Goal: Task Accomplishment & Management: Manage account settings

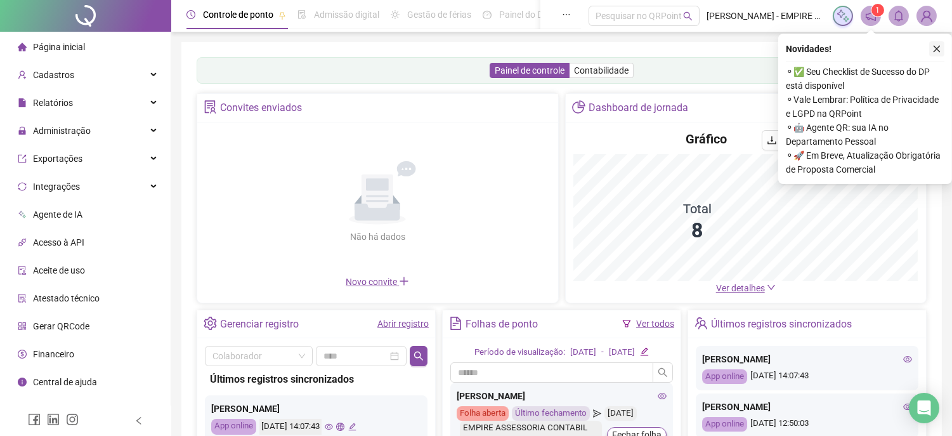
click at [944, 48] on button "button" at bounding box center [936, 48] width 15 height 15
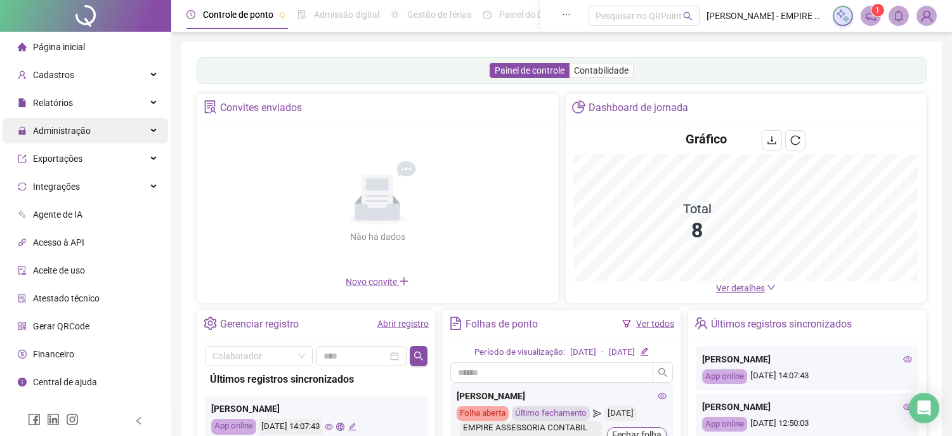
click at [70, 127] on span "Administração" at bounding box center [62, 131] width 58 height 10
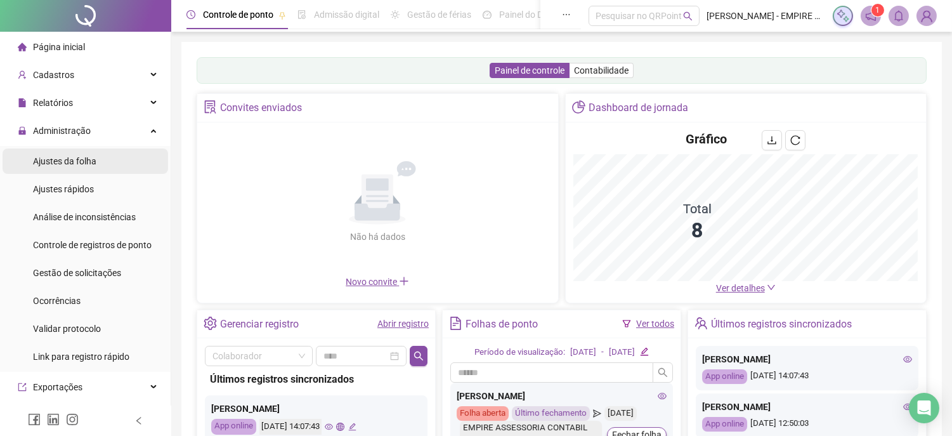
click at [76, 166] on span "Ajustes da folha" at bounding box center [64, 161] width 63 height 10
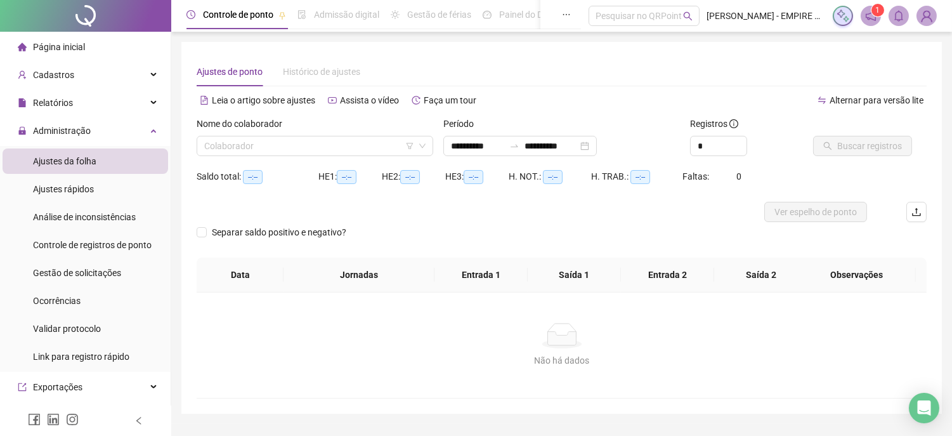
type input "**********"
click at [84, 274] on span "Gestão de solicitações" at bounding box center [77, 273] width 88 height 10
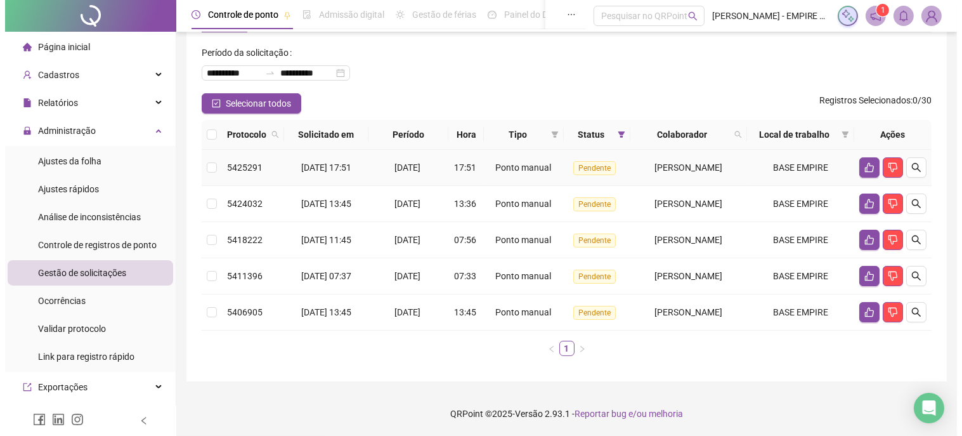
scroll to position [105, 0]
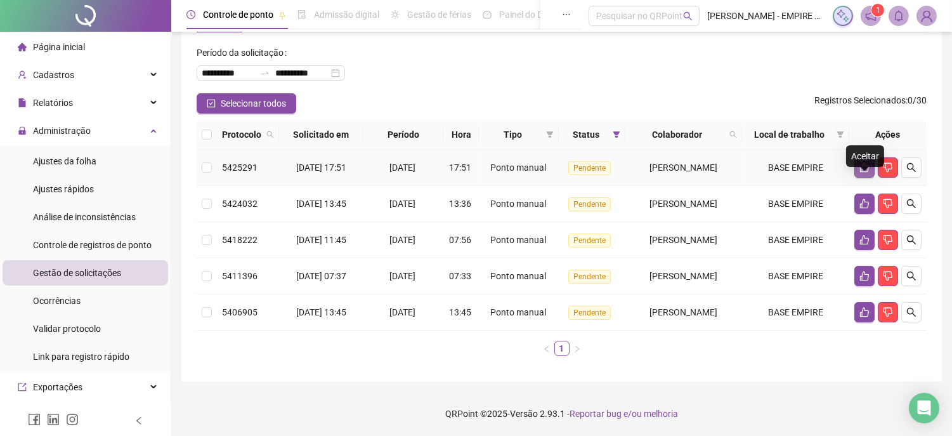
click at [864, 162] on icon "like" at bounding box center [864, 167] width 10 height 10
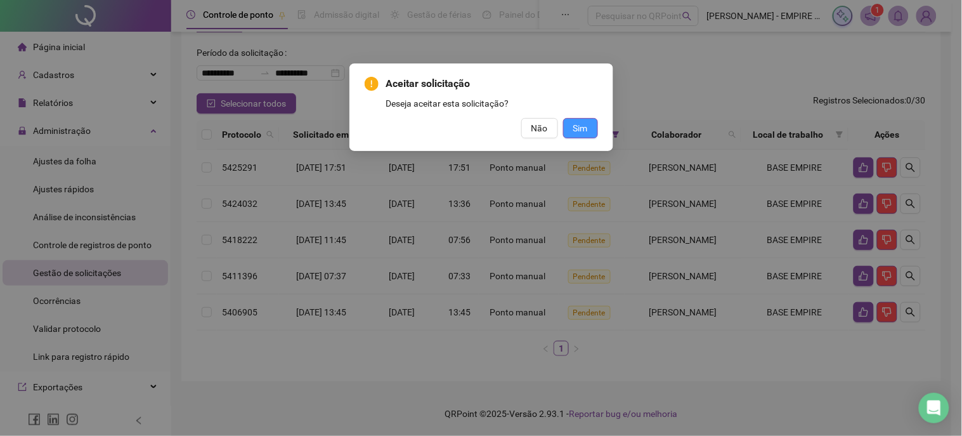
click at [583, 129] on span "Sim" at bounding box center [580, 128] width 15 height 14
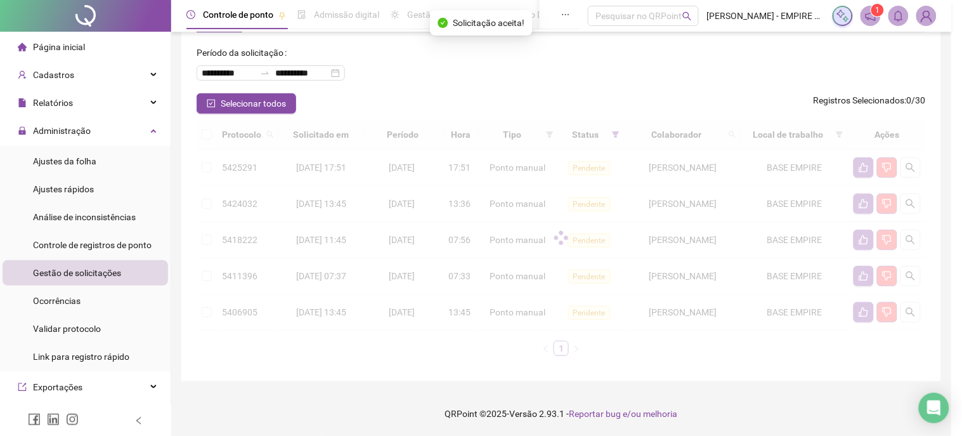
scroll to position [17, 0]
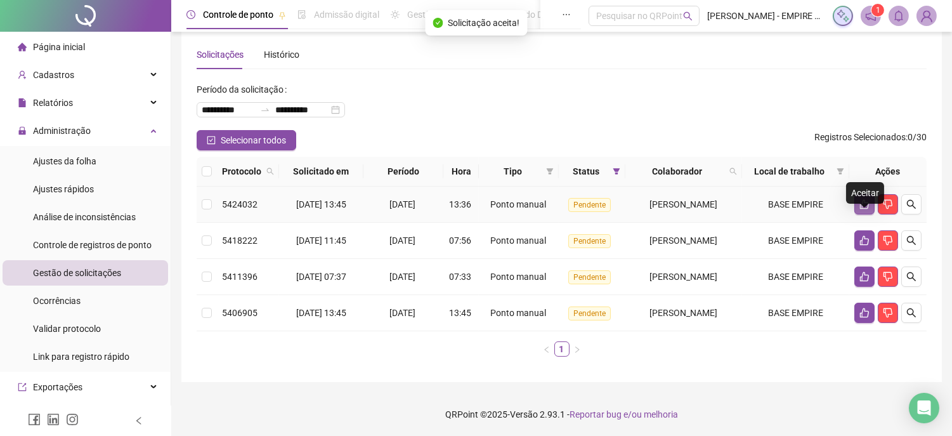
click at [866, 209] on icon "like" at bounding box center [864, 205] width 9 height 10
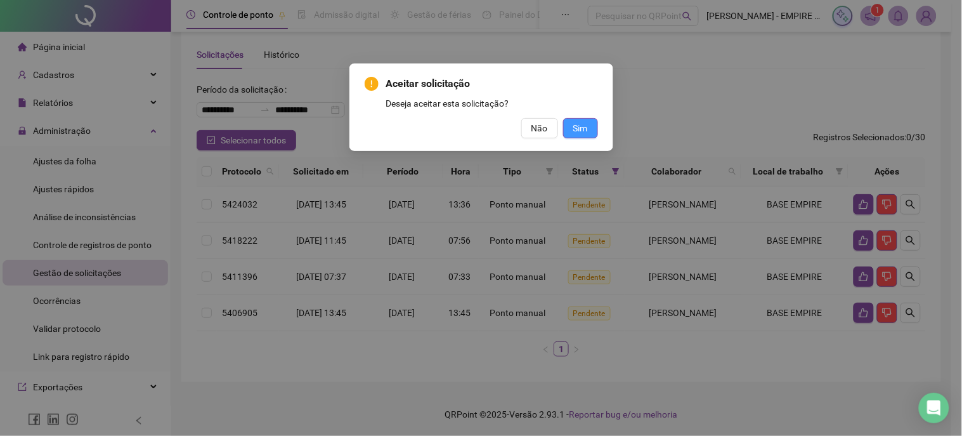
click at [588, 131] on button "Sim" at bounding box center [580, 128] width 35 height 20
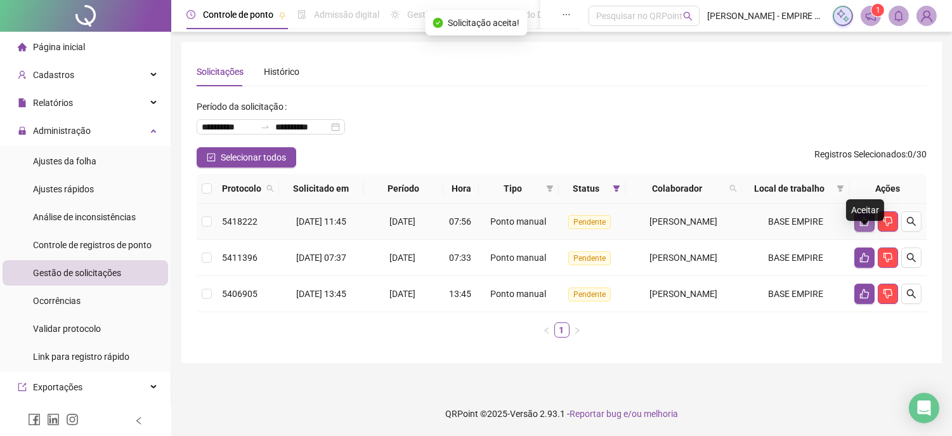
click at [864, 220] on icon "like" at bounding box center [864, 221] width 10 height 10
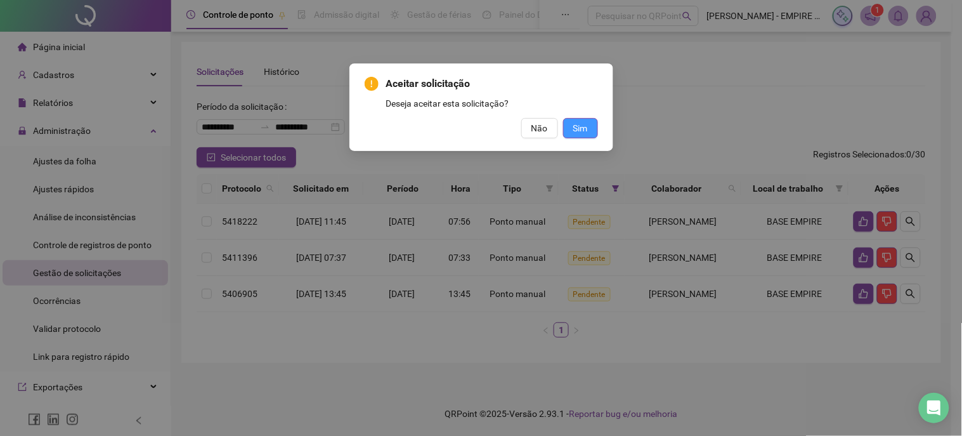
click at [573, 126] on span "Sim" at bounding box center [580, 128] width 15 height 14
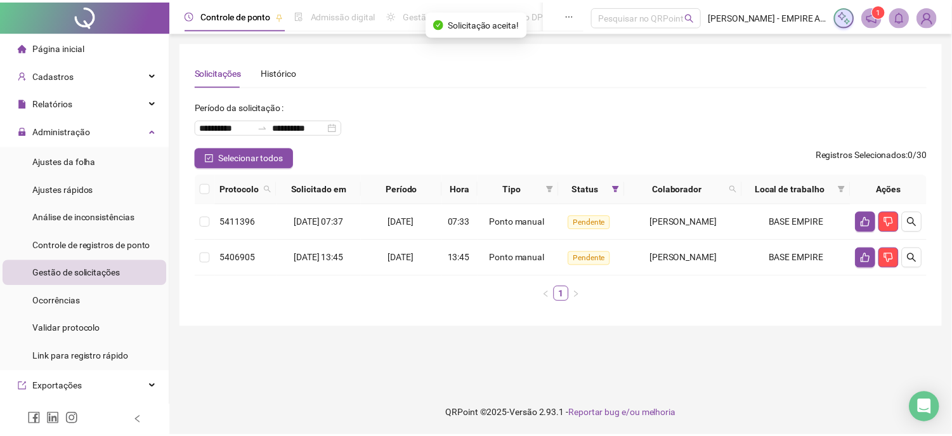
scroll to position [0, 0]
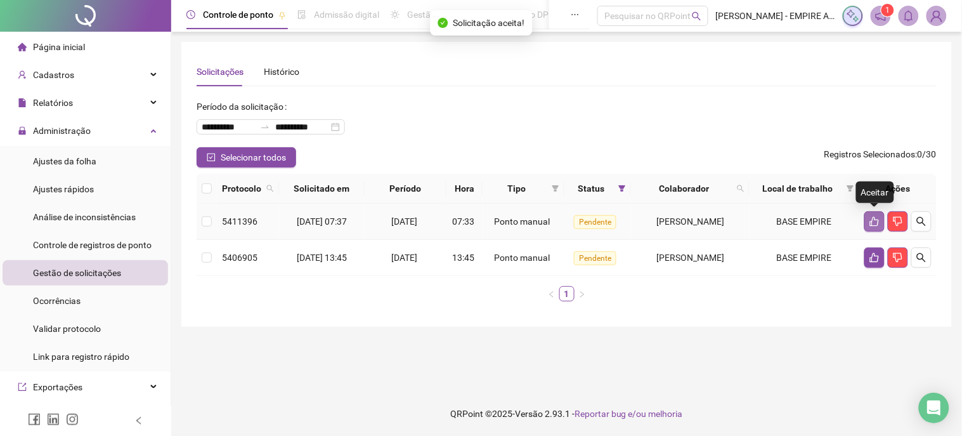
click at [876, 219] on icon "like" at bounding box center [874, 222] width 9 height 10
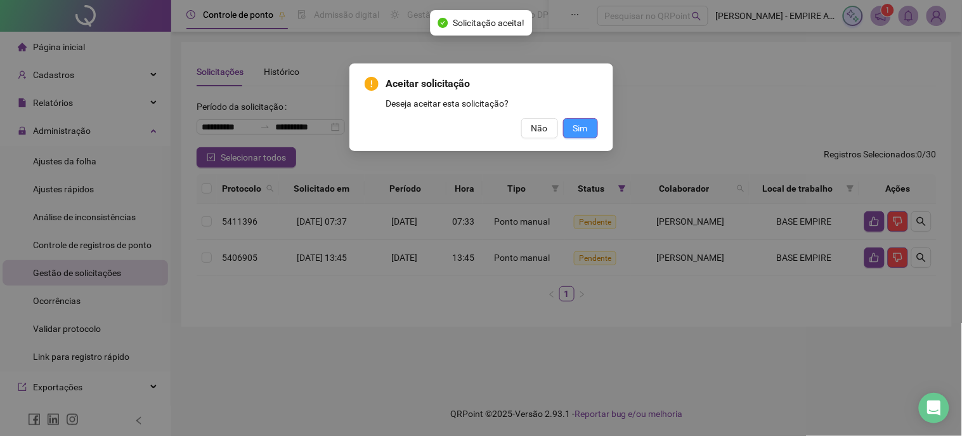
click at [588, 127] on button "Sim" at bounding box center [580, 128] width 35 height 20
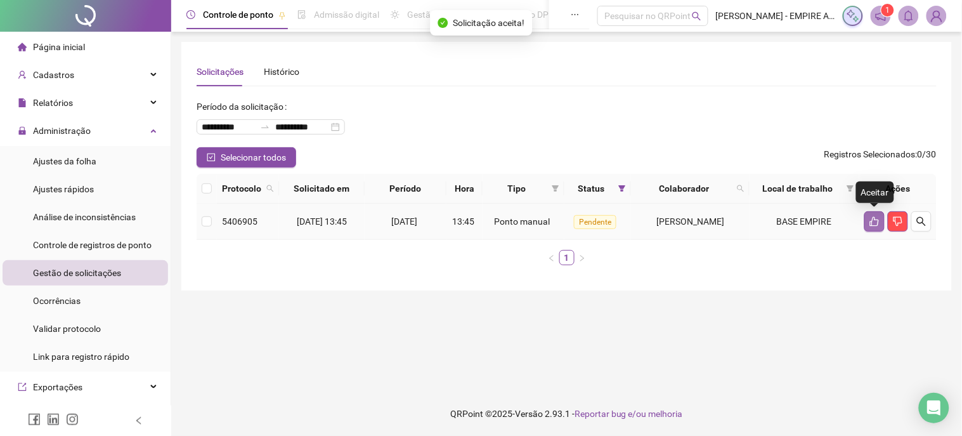
click at [877, 223] on icon "like" at bounding box center [874, 221] width 10 height 10
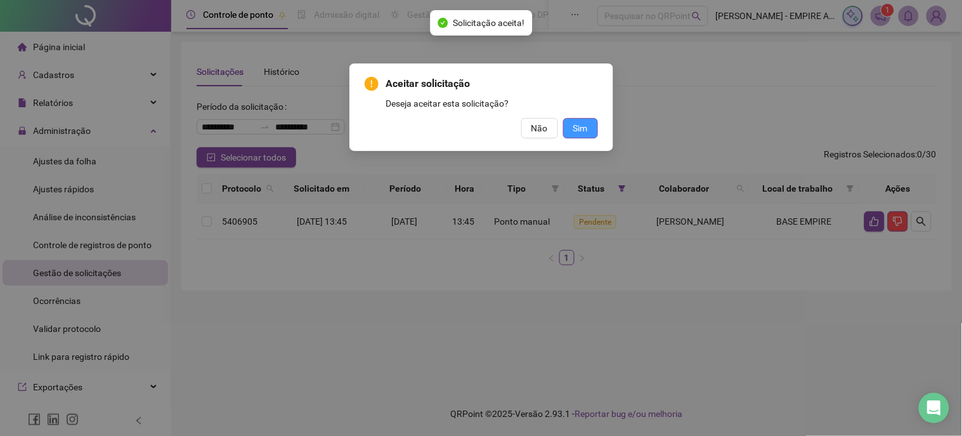
click at [588, 131] on button "Sim" at bounding box center [580, 128] width 35 height 20
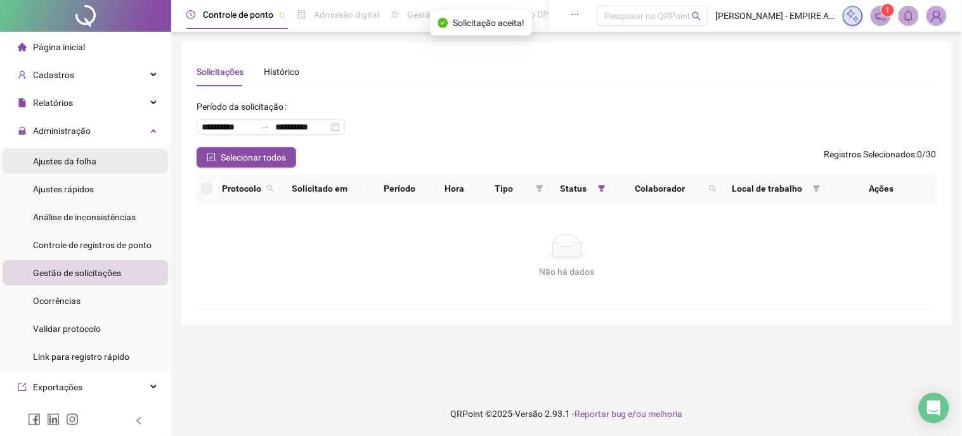
click at [48, 157] on span "Ajustes da folha" at bounding box center [64, 161] width 63 height 10
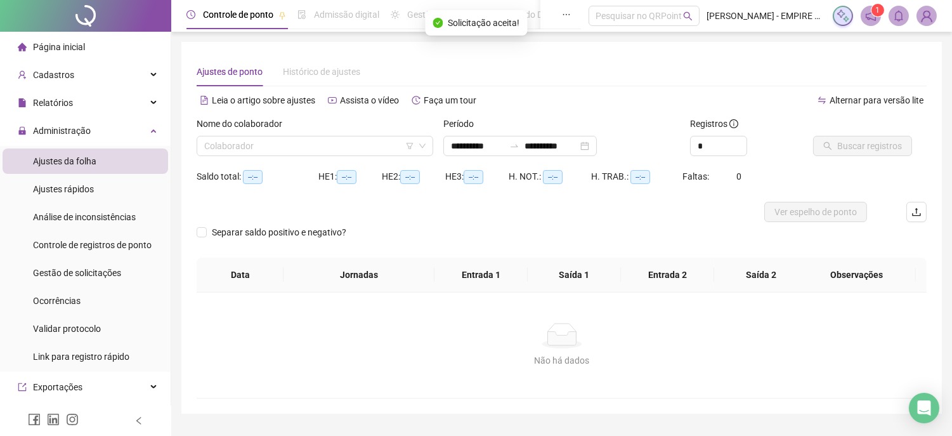
type input "**********"
click at [463, 145] on input "**********" at bounding box center [477, 146] width 53 height 14
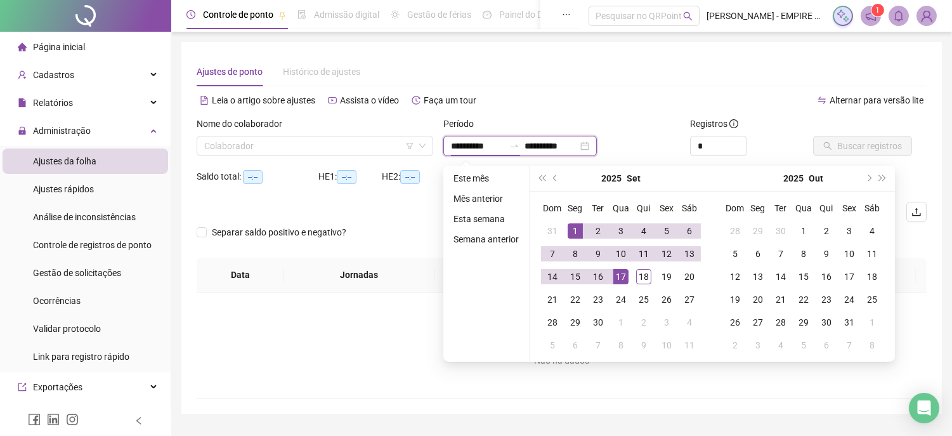
type input "**********"
click at [571, 228] on div "1" at bounding box center [575, 230] width 15 height 15
type input "**********"
click at [641, 274] on div "18" at bounding box center [643, 276] width 15 height 15
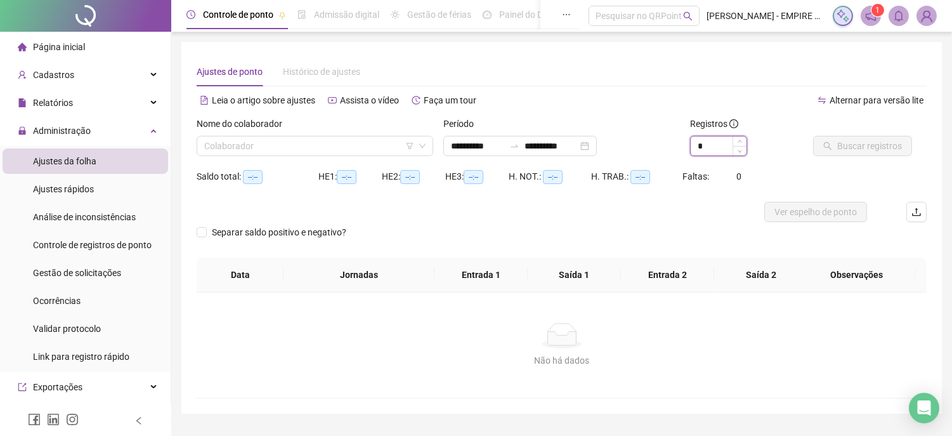
click at [724, 148] on input "*" at bounding box center [719, 145] width 56 height 19
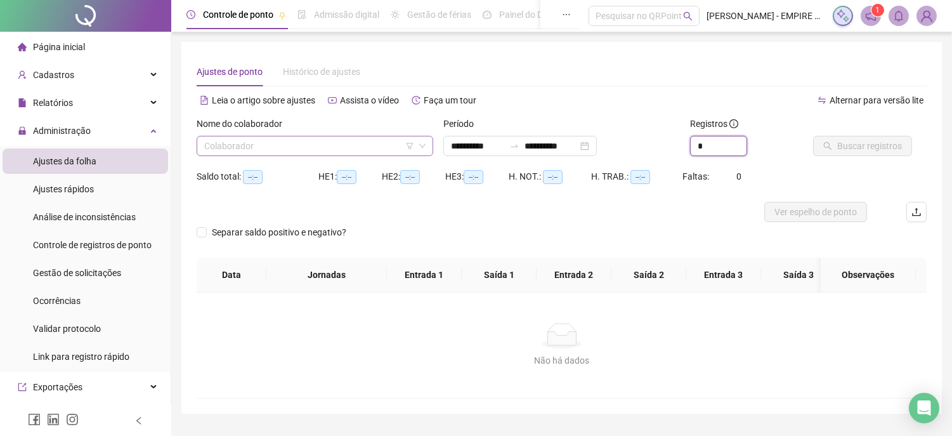
type input "*"
click at [345, 142] on input "search" at bounding box center [309, 145] width 210 height 19
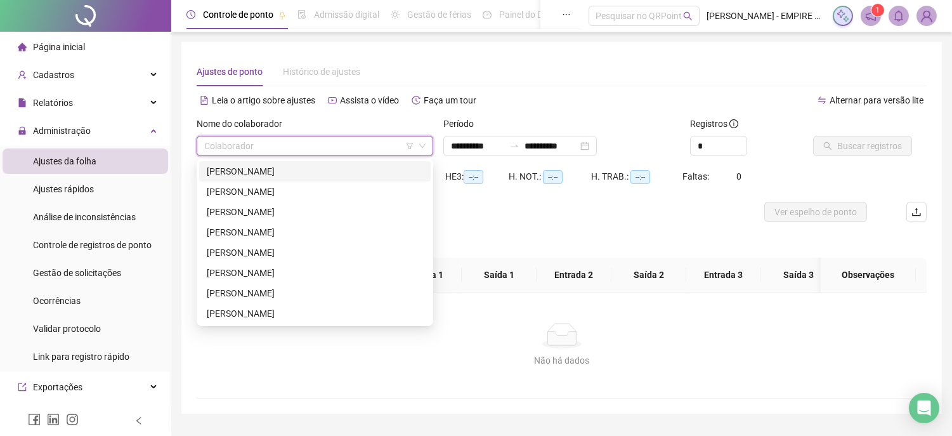
click at [235, 176] on div "[PERSON_NAME]" at bounding box center [315, 171] width 216 height 14
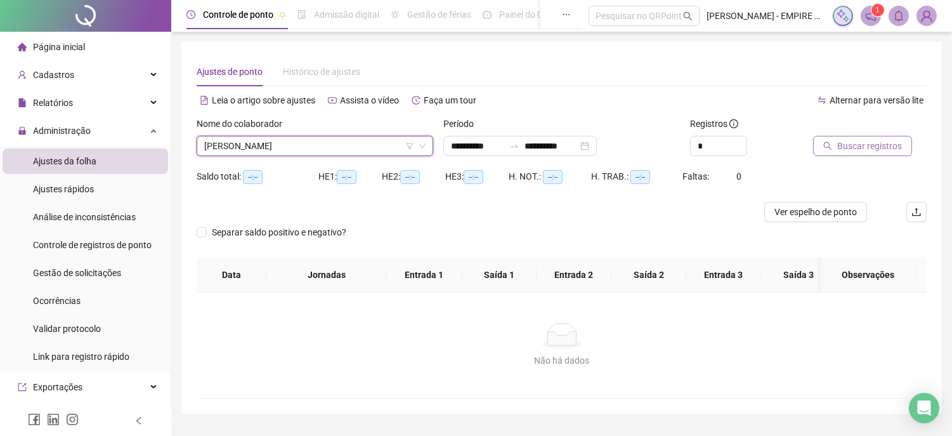
click at [847, 148] on span "Buscar registros" at bounding box center [869, 146] width 65 height 14
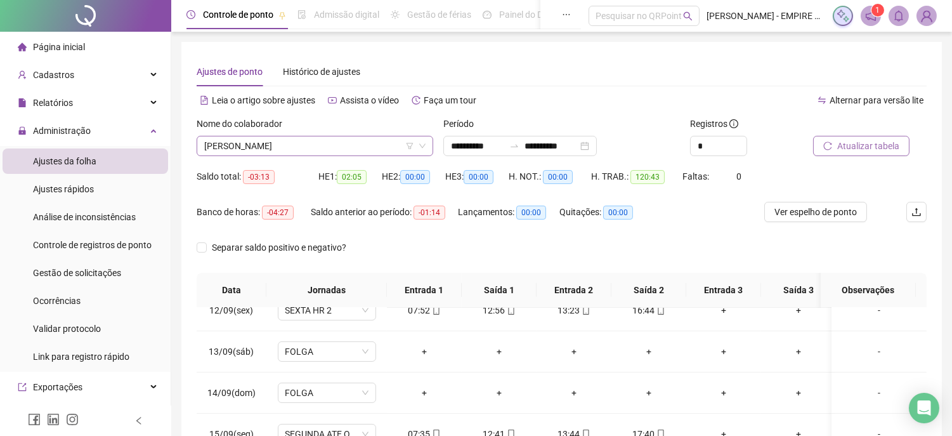
click at [355, 143] on span "[PERSON_NAME]" at bounding box center [314, 145] width 221 height 19
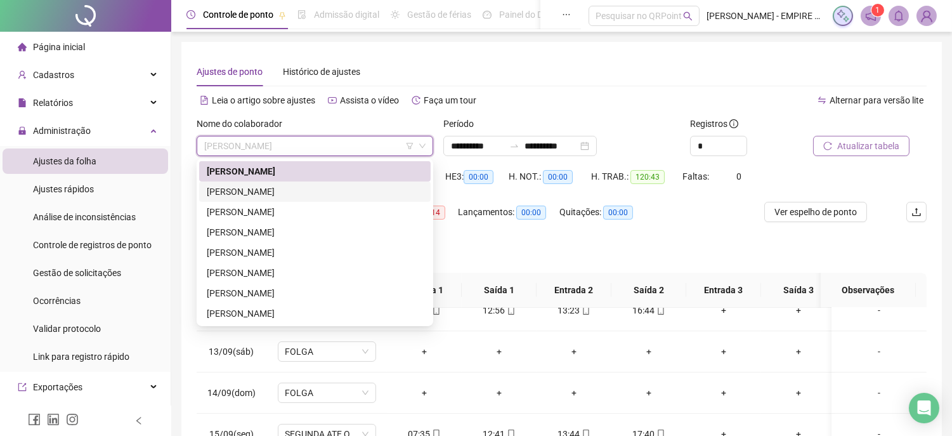
click at [256, 193] on div "[PERSON_NAME]" at bounding box center [315, 192] width 216 height 14
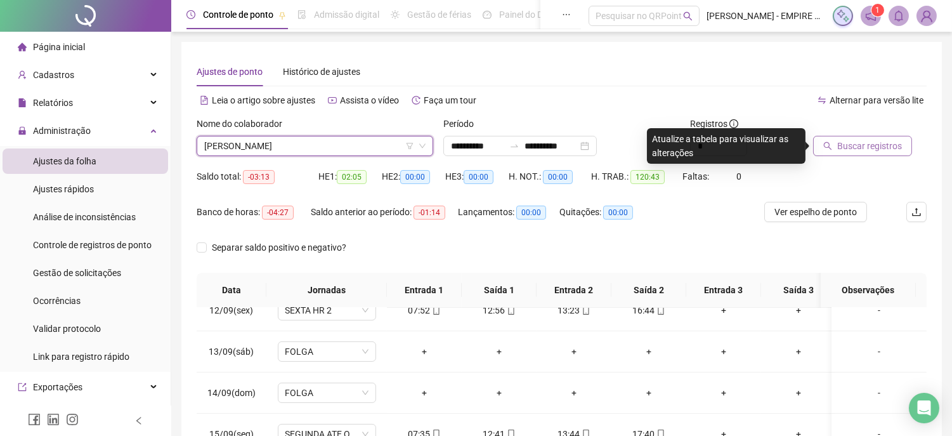
click at [857, 146] on span "Buscar registros" at bounding box center [869, 146] width 65 height 14
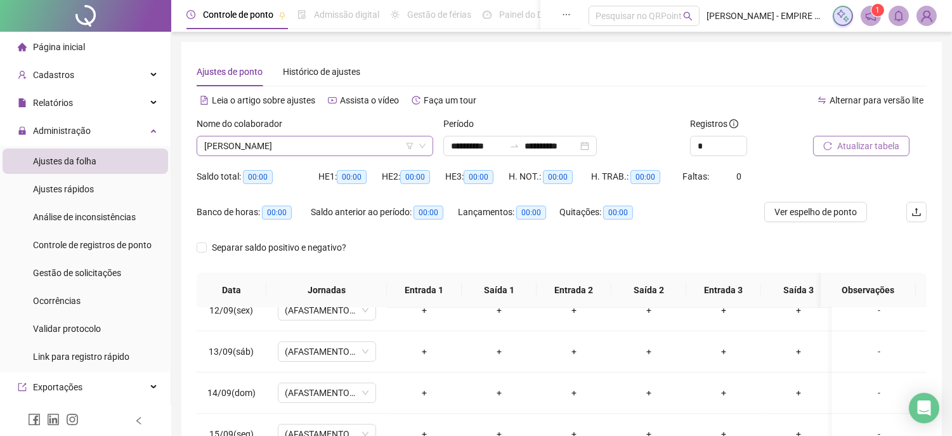
click at [357, 147] on span "[PERSON_NAME]" at bounding box center [314, 145] width 221 height 19
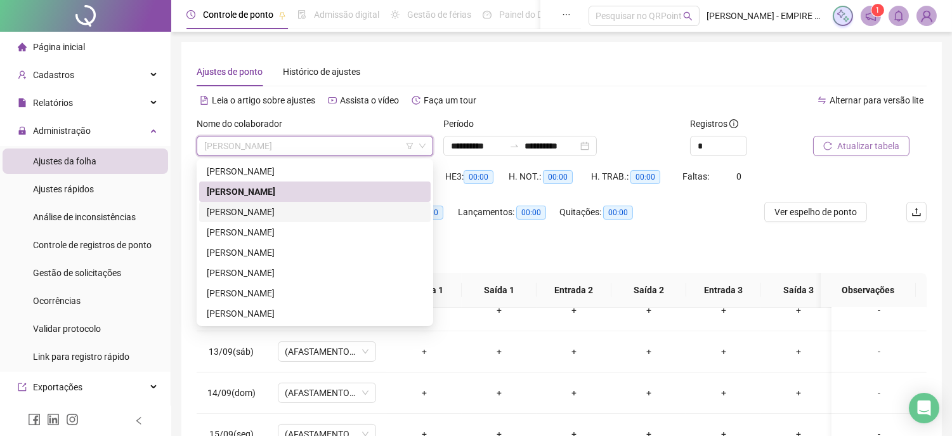
click at [235, 207] on div "[PERSON_NAME]" at bounding box center [315, 212] width 216 height 14
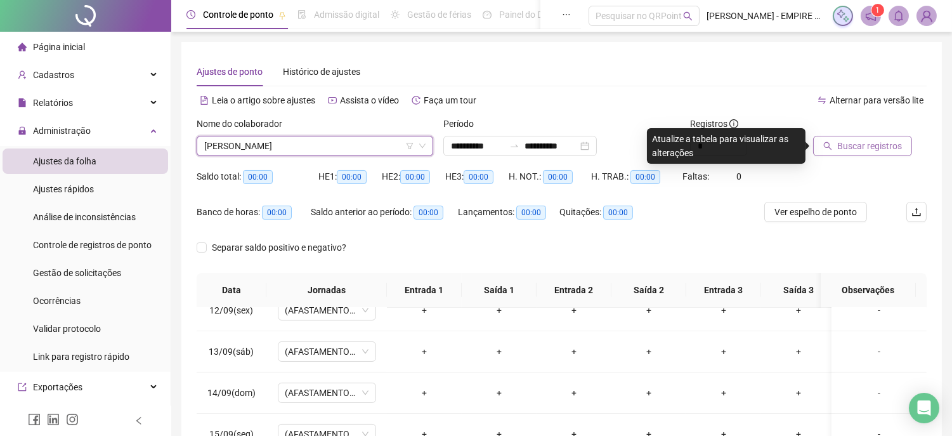
click at [842, 141] on span "Buscar registros" at bounding box center [869, 146] width 65 height 14
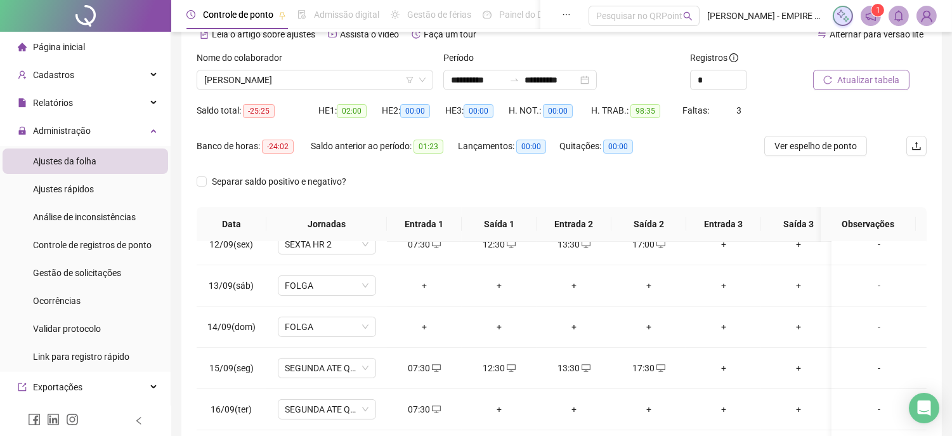
scroll to position [212, 0]
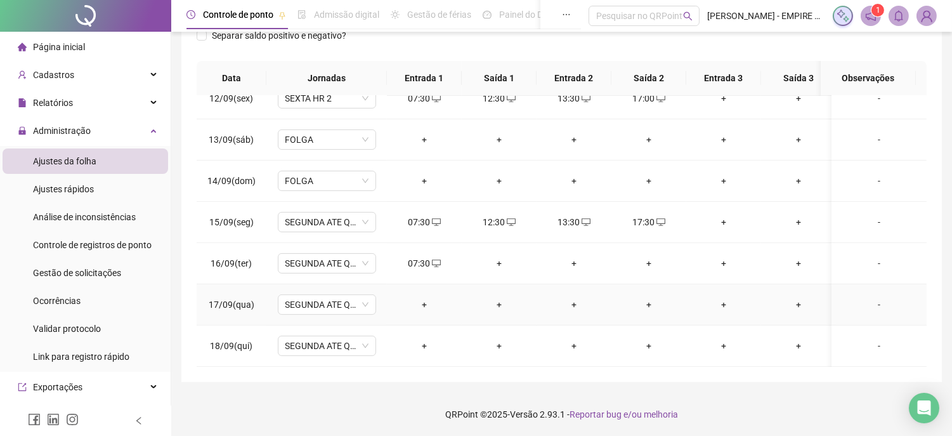
click at [423, 297] on div "+" at bounding box center [424, 304] width 55 height 14
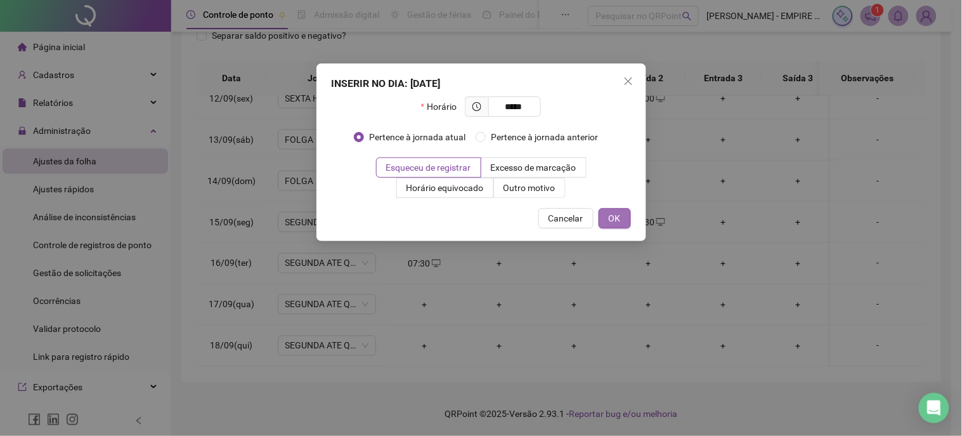
type input "*****"
click at [616, 218] on span "OK" at bounding box center [615, 218] width 12 height 14
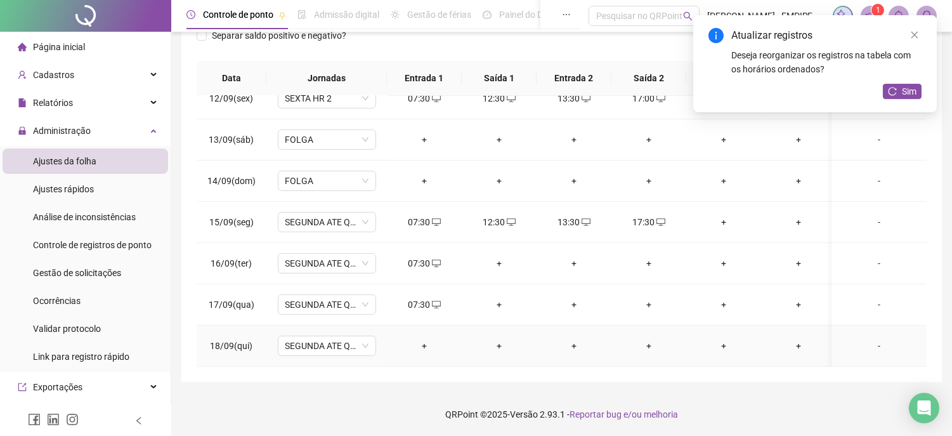
click at [422, 339] on div "+" at bounding box center [424, 346] width 55 height 14
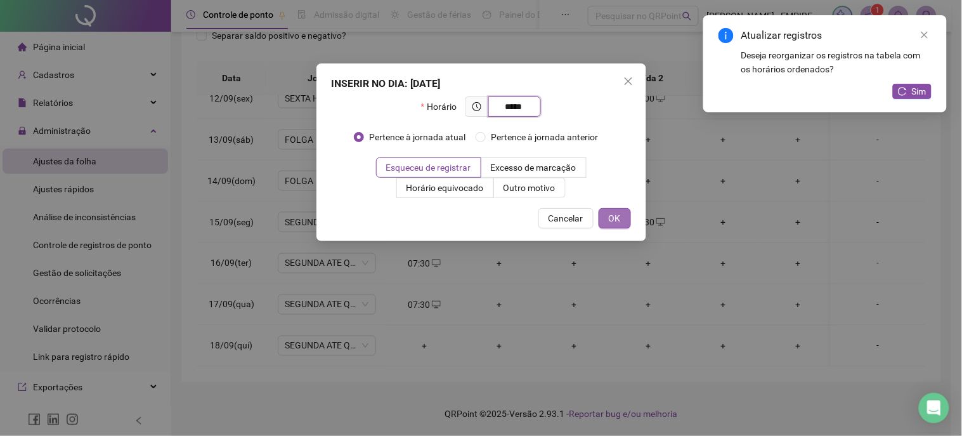
type input "*****"
click at [613, 214] on span "OK" at bounding box center [615, 218] width 12 height 14
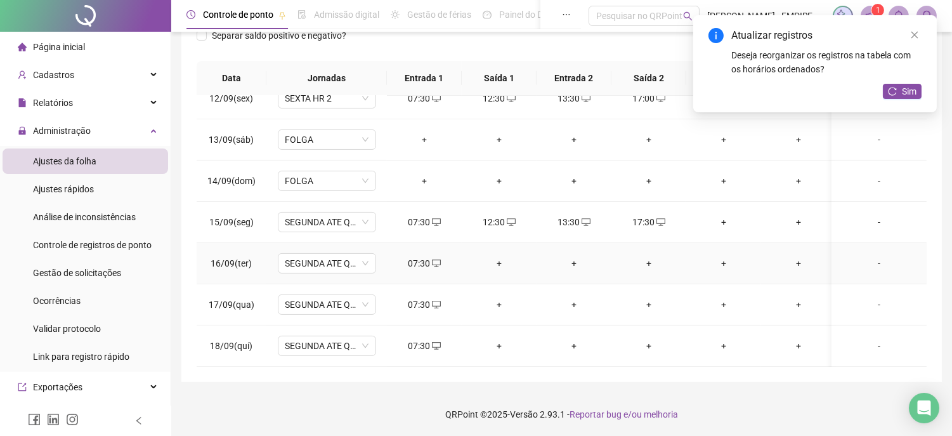
click at [498, 256] on div "+" at bounding box center [499, 263] width 55 height 14
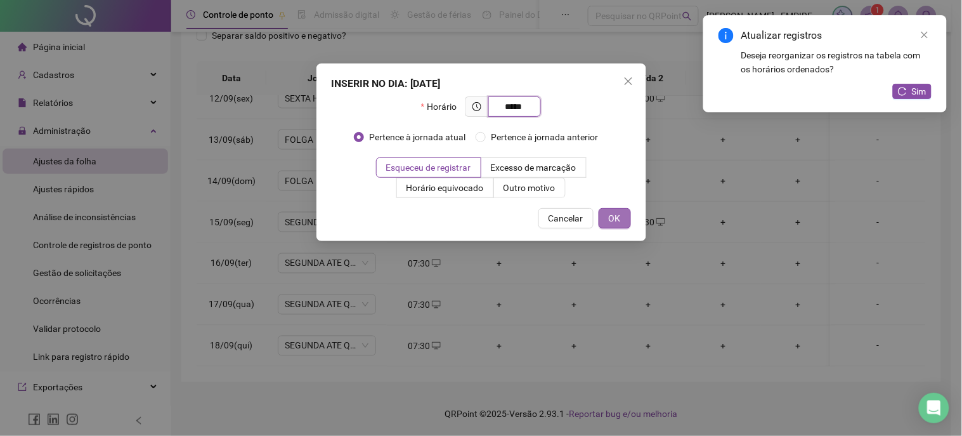
type input "*****"
click at [625, 218] on button "OK" at bounding box center [615, 218] width 32 height 20
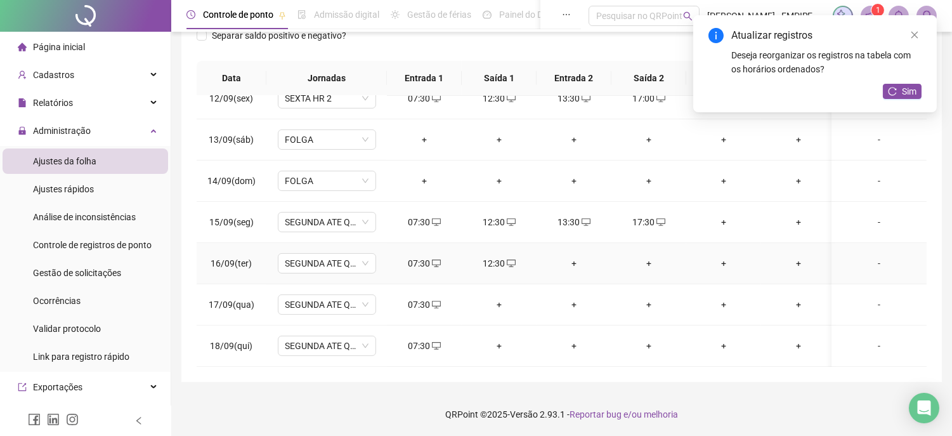
click at [571, 256] on div "+" at bounding box center [574, 263] width 55 height 14
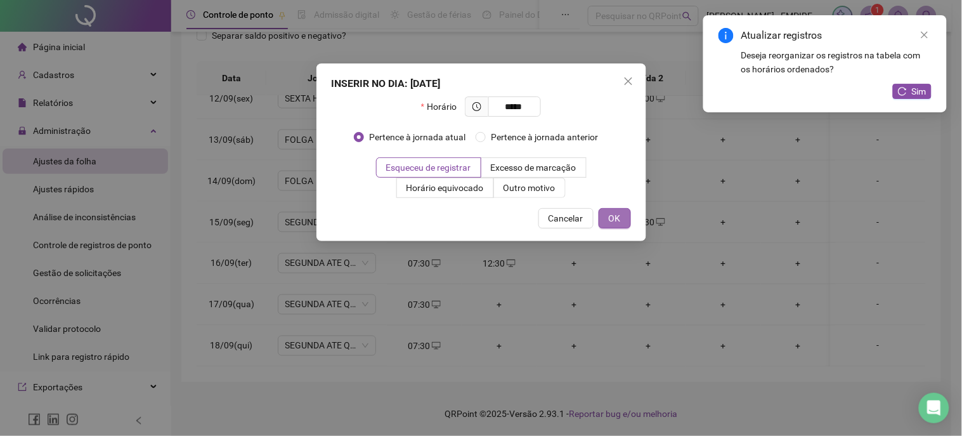
type input "*****"
click at [618, 221] on span "OK" at bounding box center [615, 218] width 12 height 14
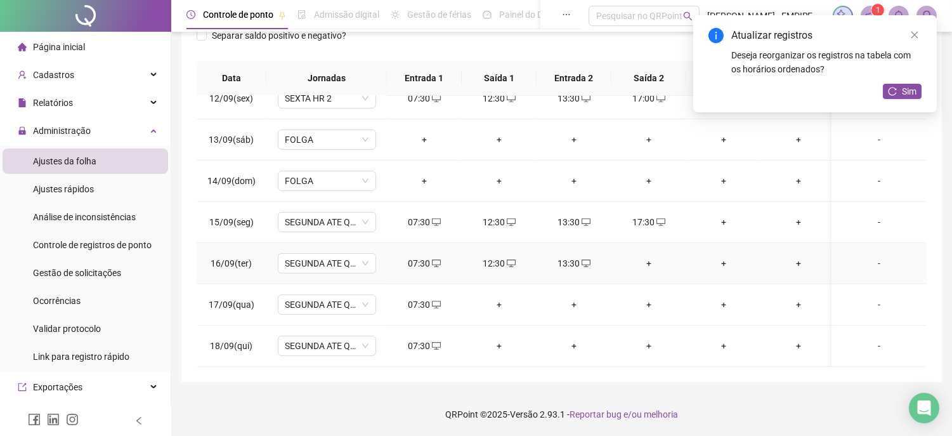
click at [646, 256] on div "+" at bounding box center [648, 263] width 55 height 14
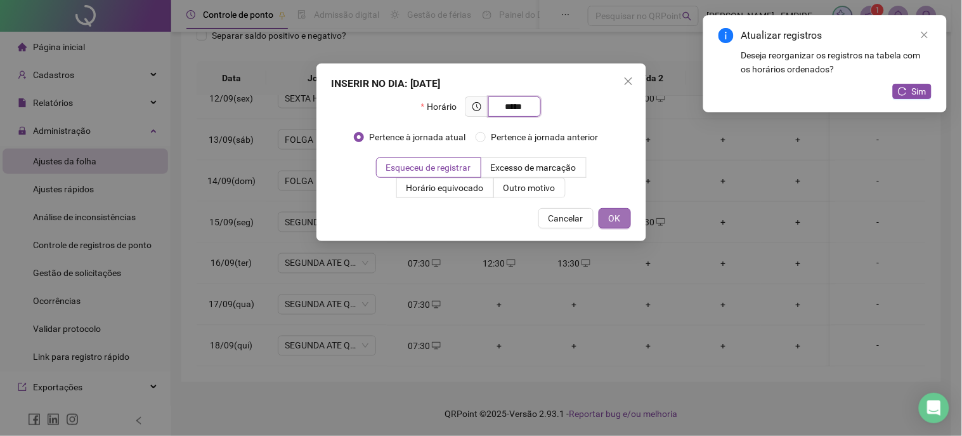
type input "*****"
click at [621, 217] on button "OK" at bounding box center [615, 218] width 32 height 20
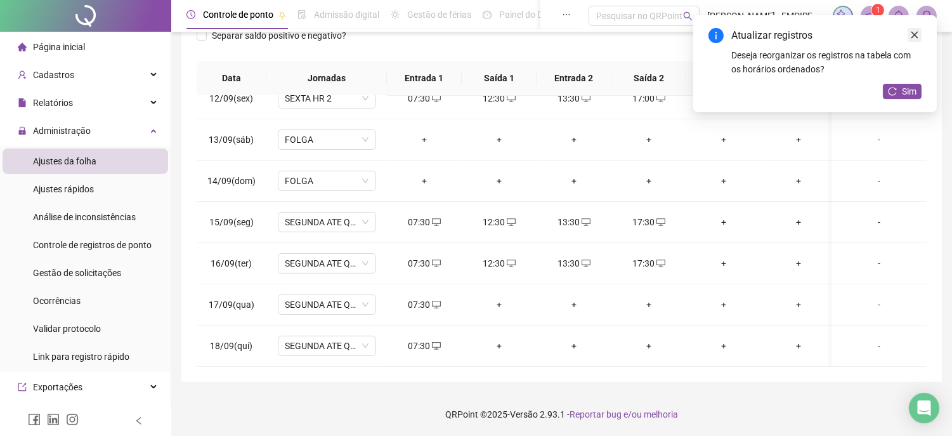
click at [916, 34] on icon "close" at bounding box center [914, 34] width 9 height 9
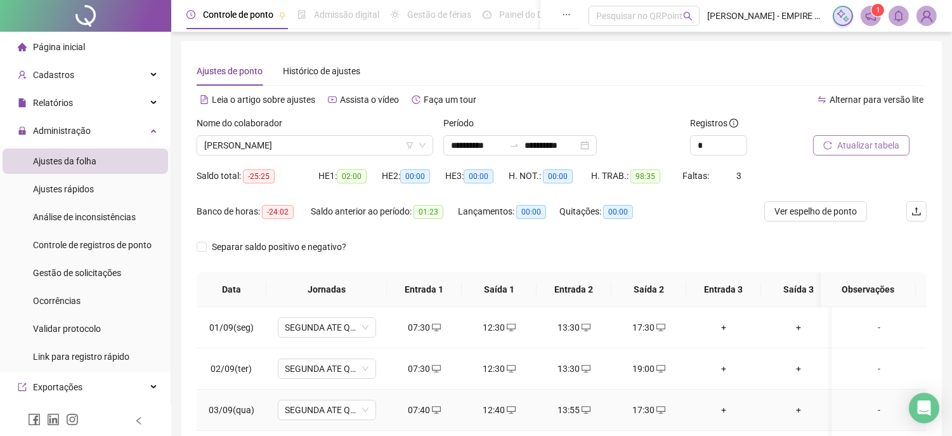
scroll to position [0, 0]
click at [867, 148] on span "Atualizar tabela" at bounding box center [868, 146] width 62 height 14
click at [268, 150] on span "[PERSON_NAME]" at bounding box center [314, 145] width 221 height 19
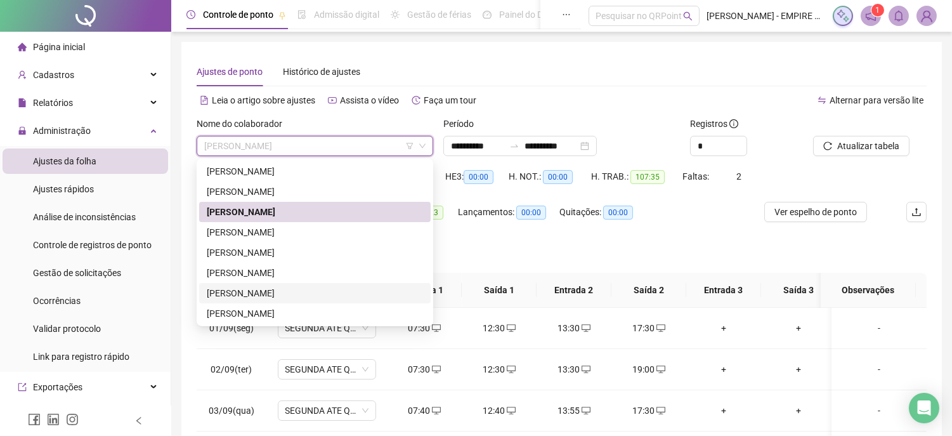
click at [223, 296] on div "[PERSON_NAME]" at bounding box center [315, 293] width 216 height 14
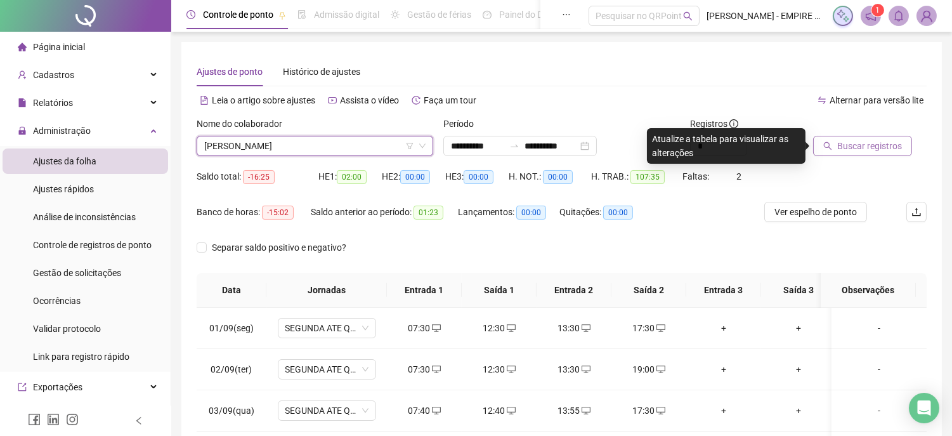
click at [854, 150] on span "Buscar registros" at bounding box center [869, 146] width 65 height 14
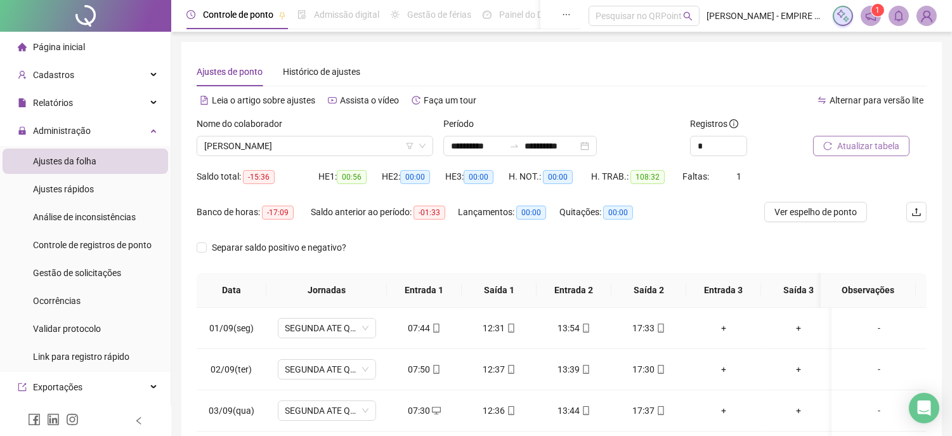
click at [856, 141] on span "Atualizar tabela" at bounding box center [868, 146] width 62 height 14
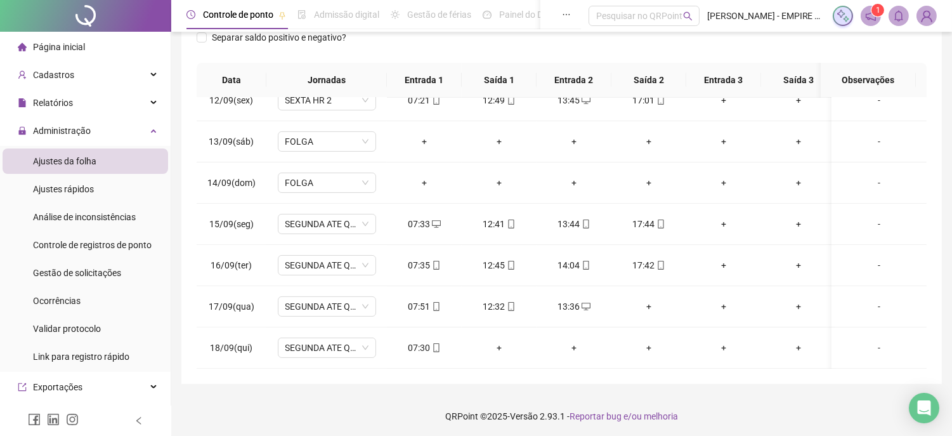
scroll to position [208, 0]
click at [649, 301] on div "+" at bounding box center [648, 308] width 55 height 14
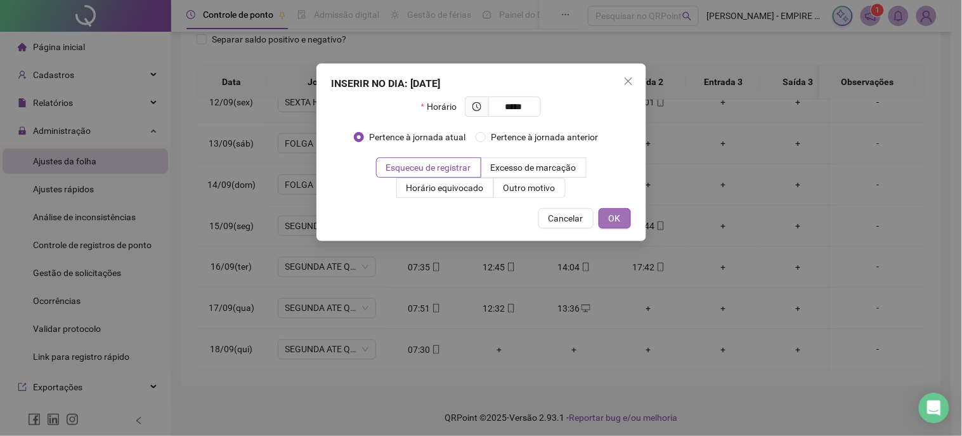
type input "*****"
click at [614, 216] on span "OK" at bounding box center [615, 218] width 12 height 14
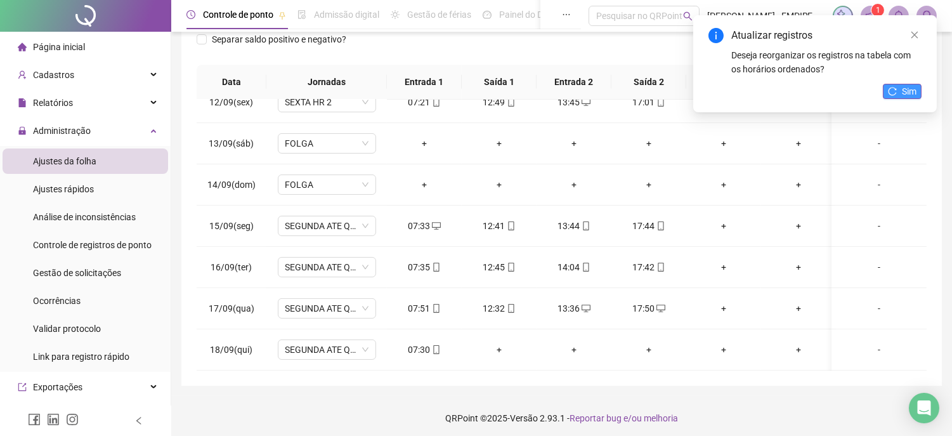
click at [896, 89] on icon "reload" at bounding box center [892, 91] width 8 height 8
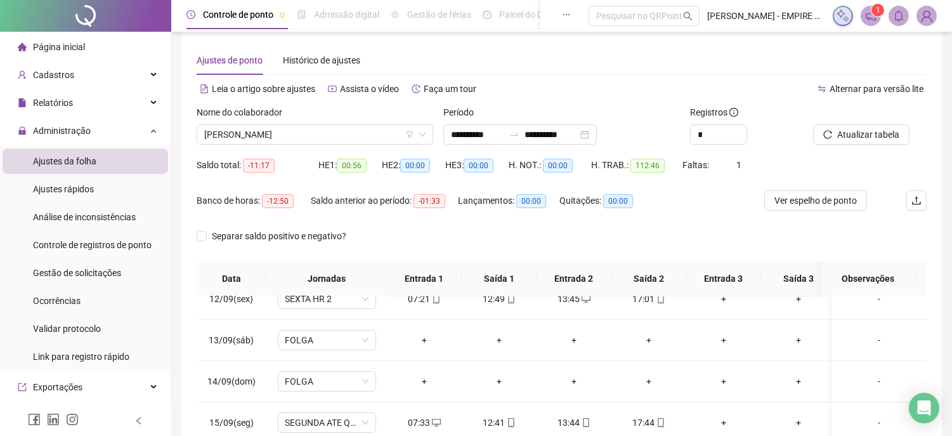
scroll to position [0, 0]
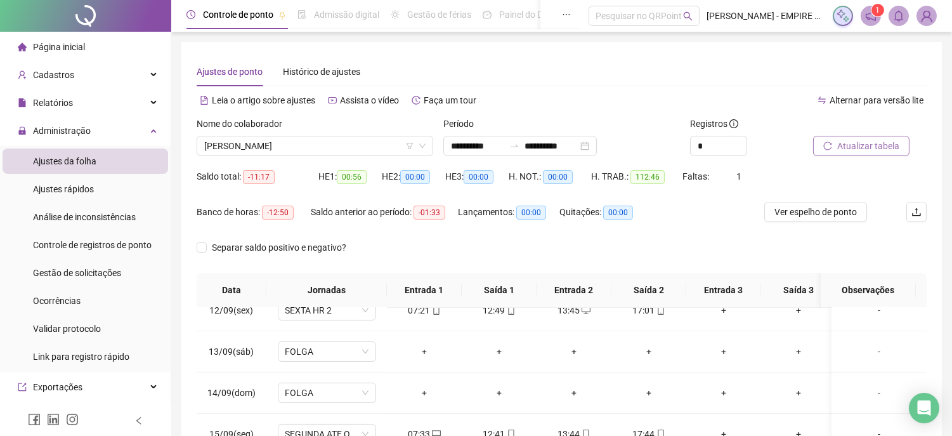
click at [878, 141] on span "Atualizar tabela" at bounding box center [868, 146] width 62 height 14
click at [302, 144] on span "[PERSON_NAME]" at bounding box center [314, 145] width 221 height 19
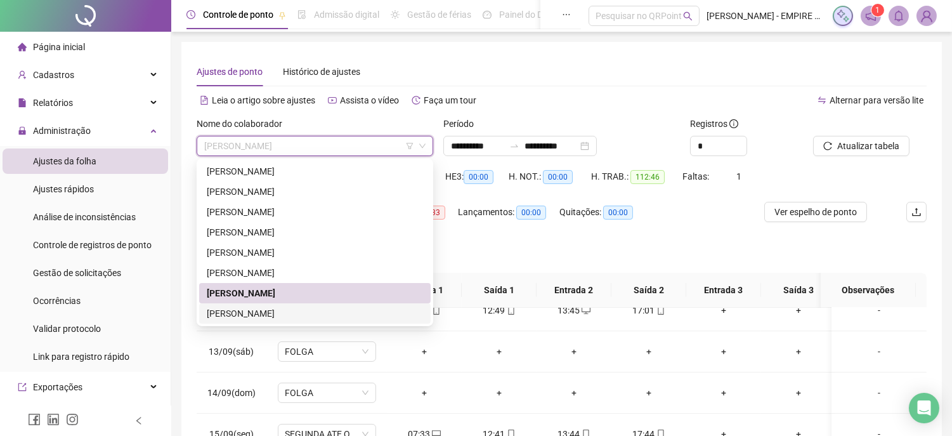
click at [266, 314] on div "[PERSON_NAME]" at bounding box center [315, 313] width 216 height 14
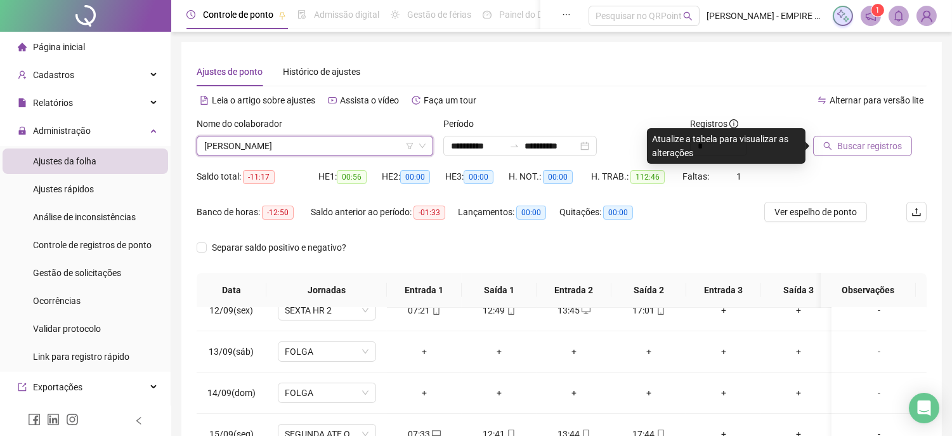
click at [852, 150] on span "Buscar registros" at bounding box center [869, 146] width 65 height 14
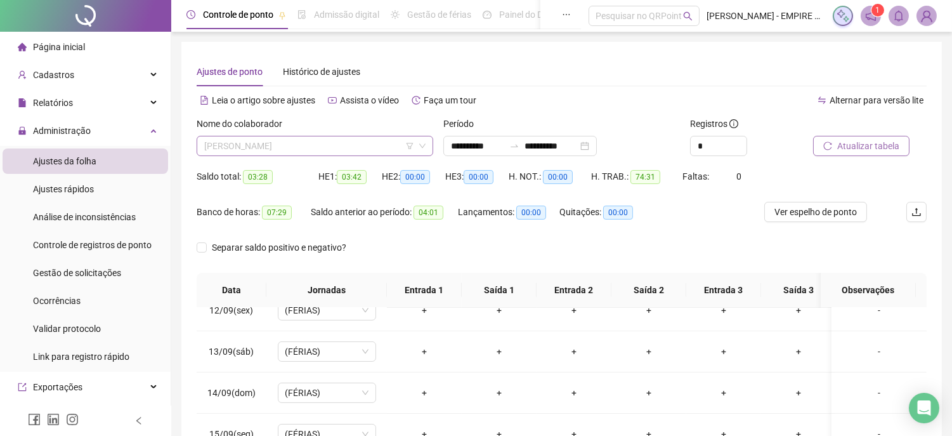
click at [292, 145] on span "[PERSON_NAME]" at bounding box center [314, 145] width 221 height 19
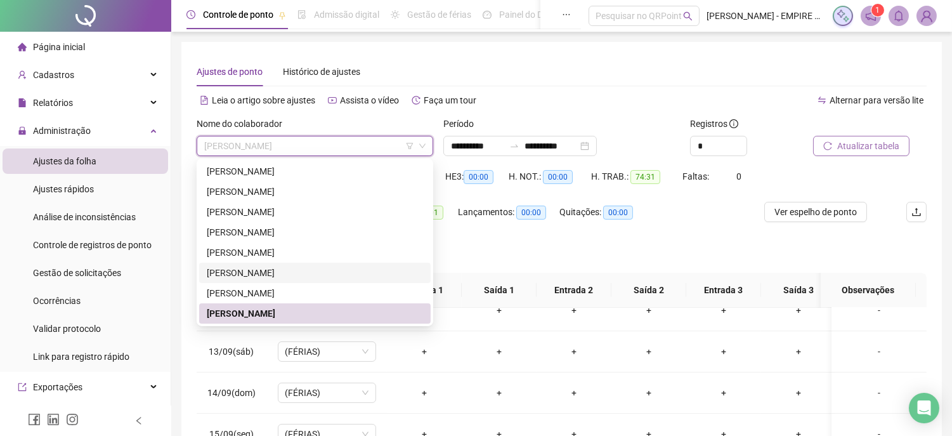
click at [218, 270] on div "[PERSON_NAME]" at bounding box center [315, 273] width 216 height 14
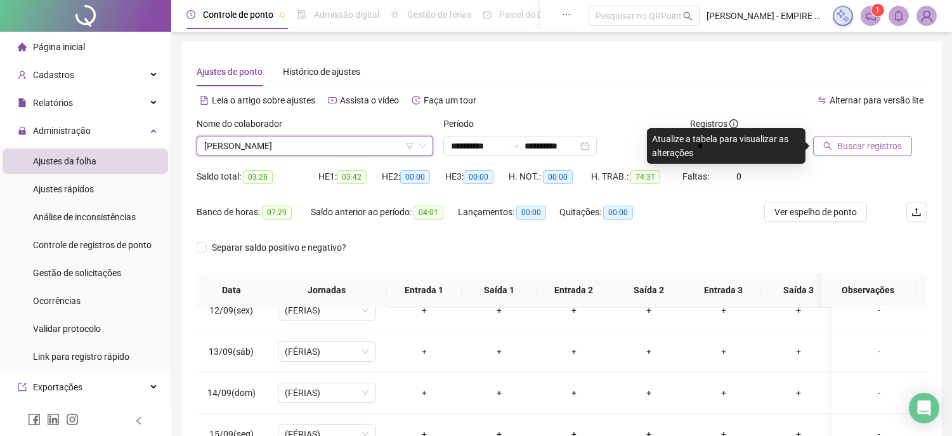
click at [866, 148] on span "Buscar registros" at bounding box center [869, 146] width 65 height 14
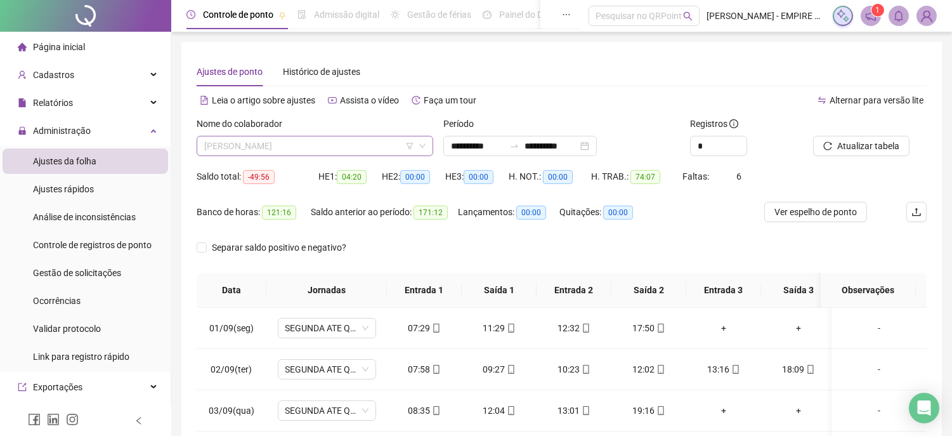
click at [324, 152] on span "[PERSON_NAME]" at bounding box center [314, 145] width 221 height 19
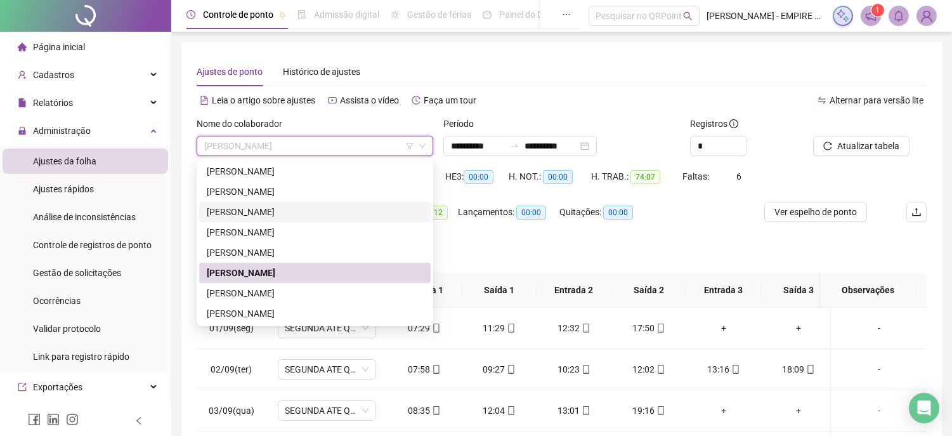
click at [224, 211] on div "[PERSON_NAME]" at bounding box center [315, 212] width 216 height 14
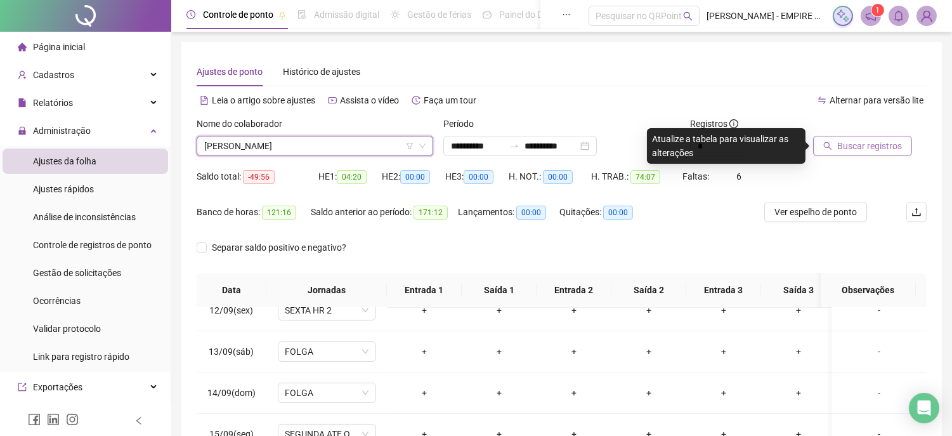
click at [855, 146] on span "Buscar registros" at bounding box center [869, 146] width 65 height 14
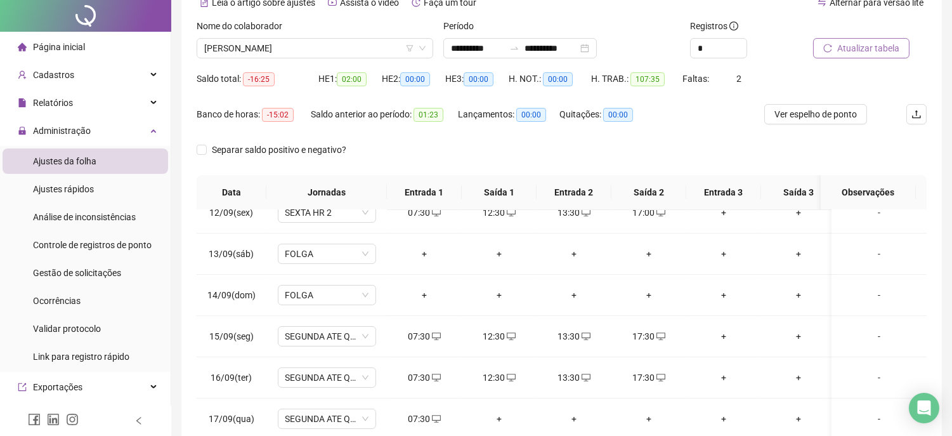
scroll to position [212, 0]
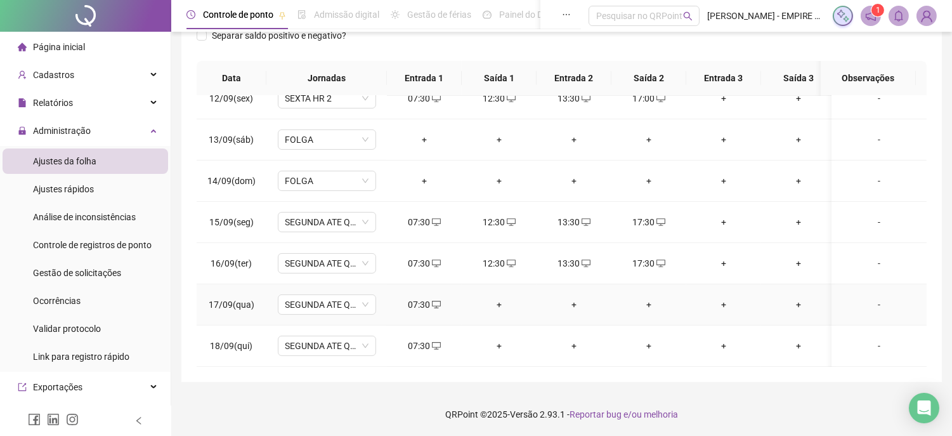
click at [493, 297] on div "+" at bounding box center [499, 304] width 55 height 14
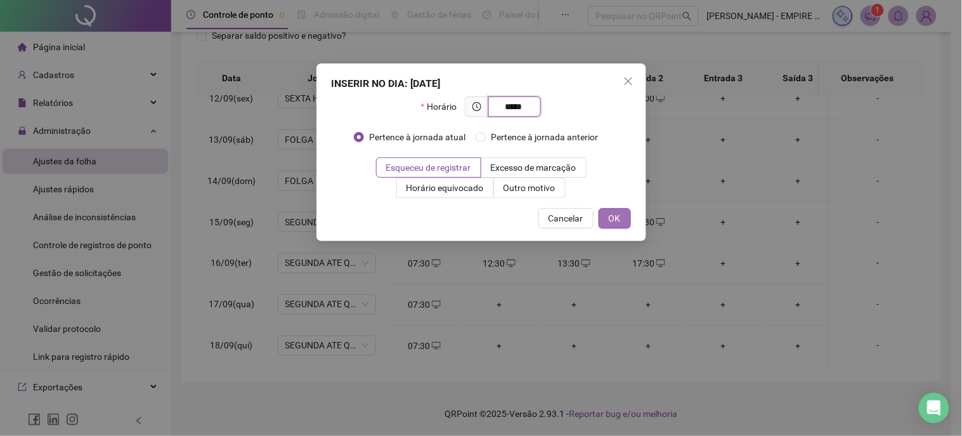
type input "*****"
click at [609, 213] on span "OK" at bounding box center [615, 218] width 12 height 14
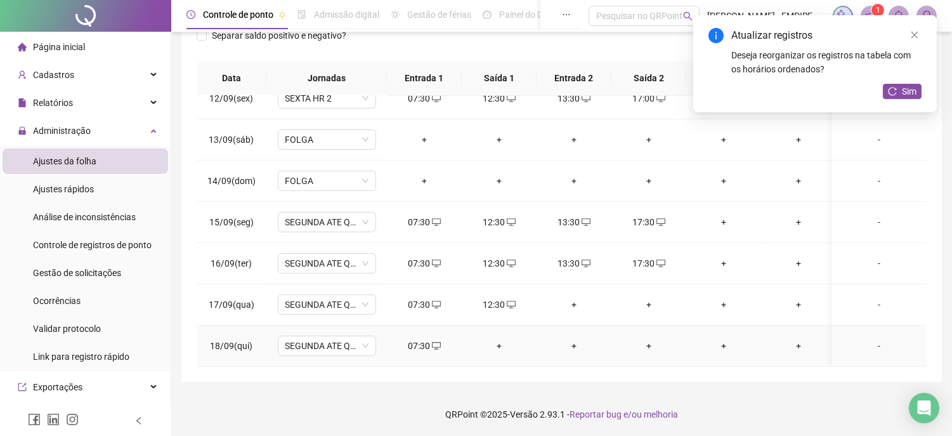
click at [496, 339] on div "+" at bounding box center [499, 346] width 55 height 14
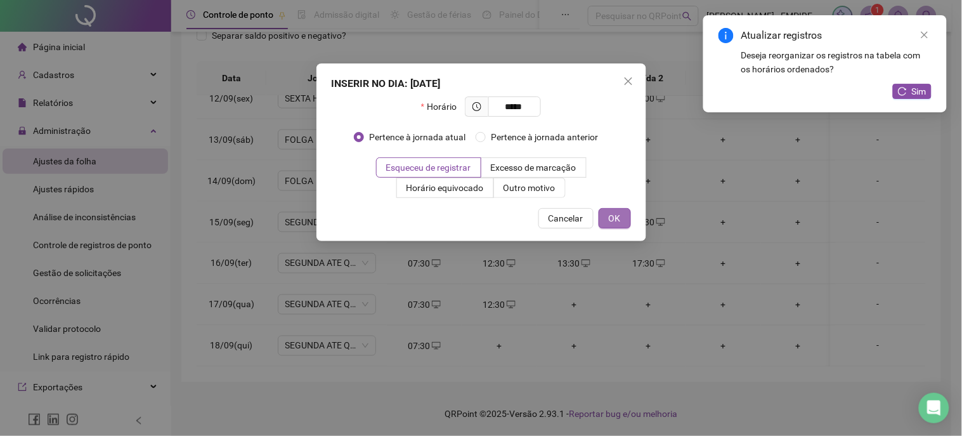
type input "*****"
click at [620, 208] on button "OK" at bounding box center [615, 218] width 32 height 20
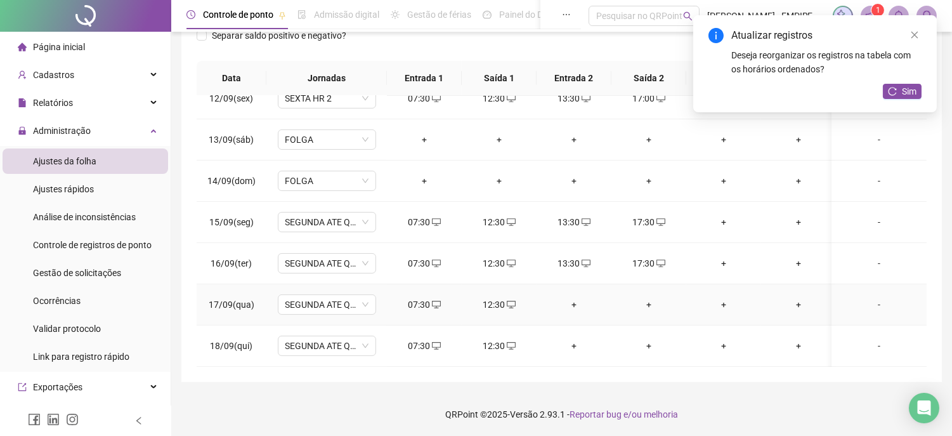
click at [577, 297] on div "+" at bounding box center [574, 304] width 55 height 14
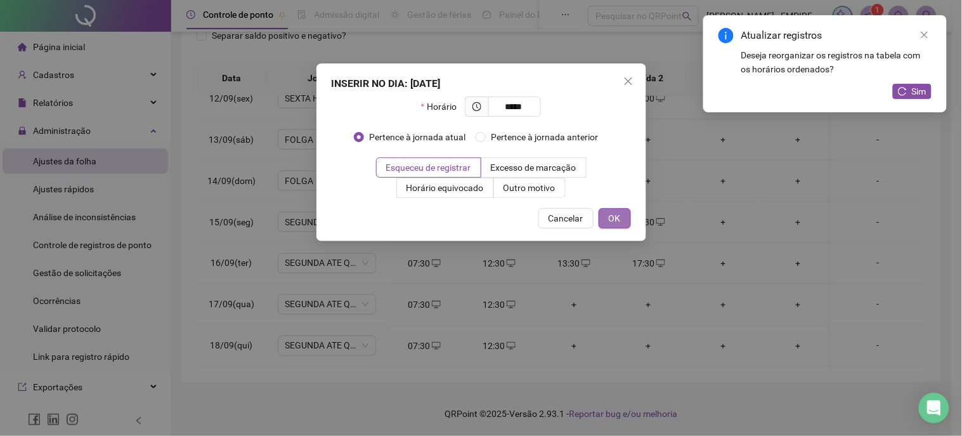
type input "*****"
click at [611, 213] on span "OK" at bounding box center [615, 218] width 12 height 14
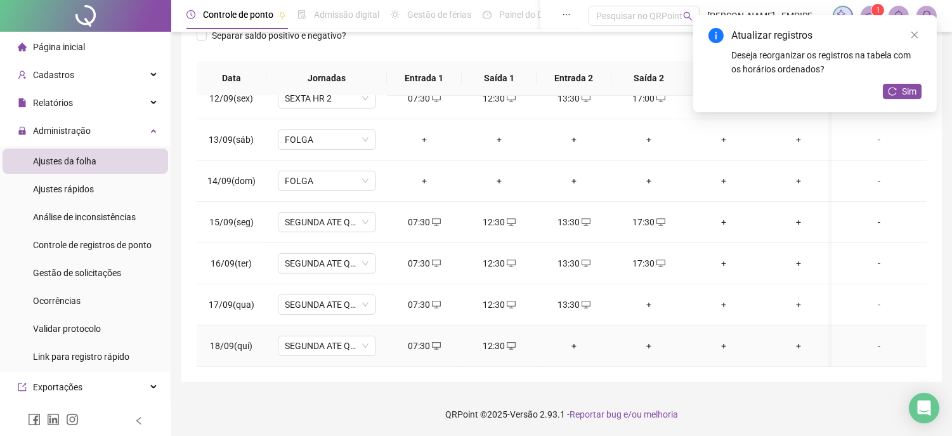
click at [571, 339] on div "+" at bounding box center [574, 346] width 55 height 14
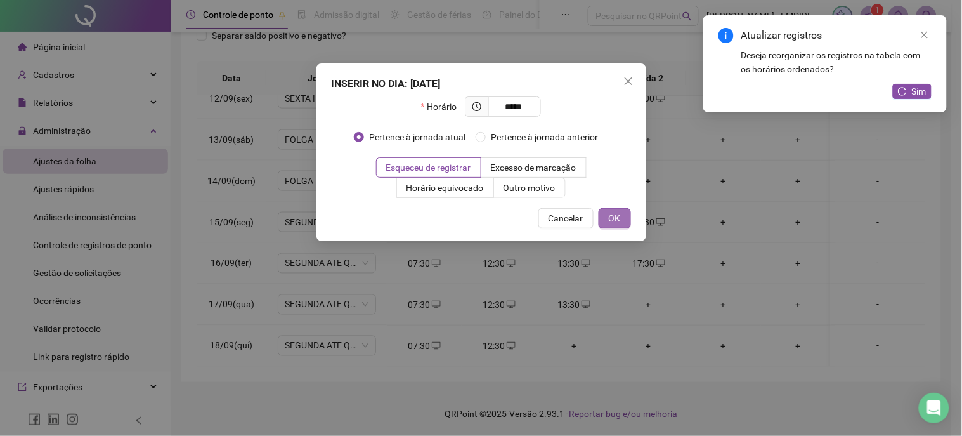
type input "*****"
click at [621, 218] on button "OK" at bounding box center [615, 218] width 32 height 20
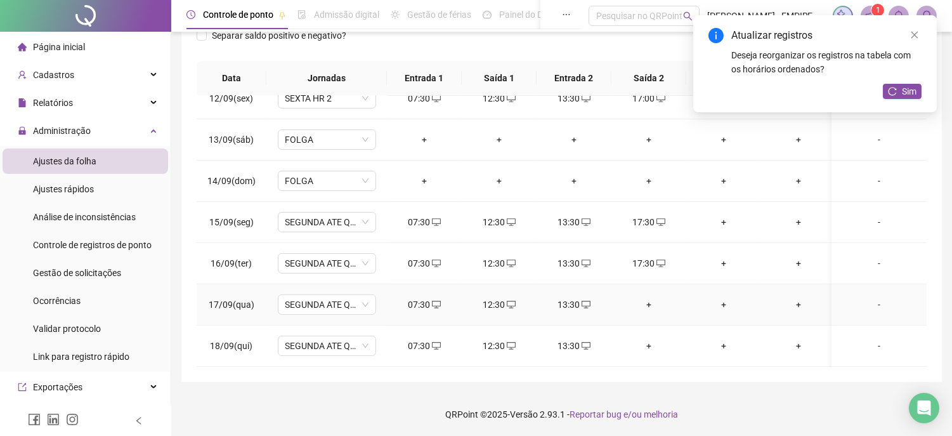
click at [644, 297] on div "+" at bounding box center [648, 304] width 55 height 14
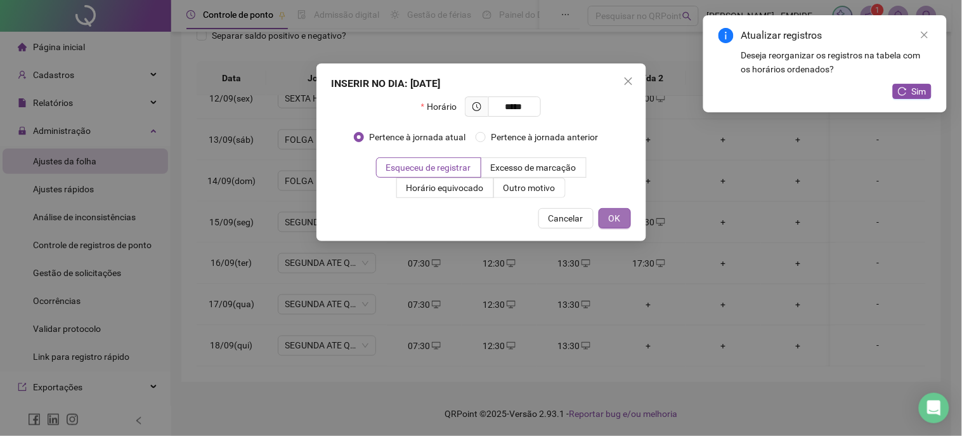
type input "*****"
click at [609, 218] on span "OK" at bounding box center [615, 218] width 12 height 14
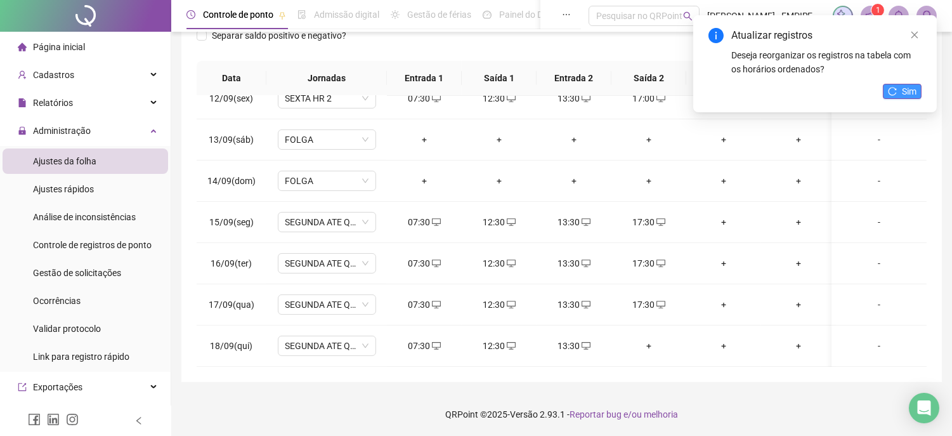
click at [905, 88] on span "Sim" at bounding box center [909, 91] width 15 height 14
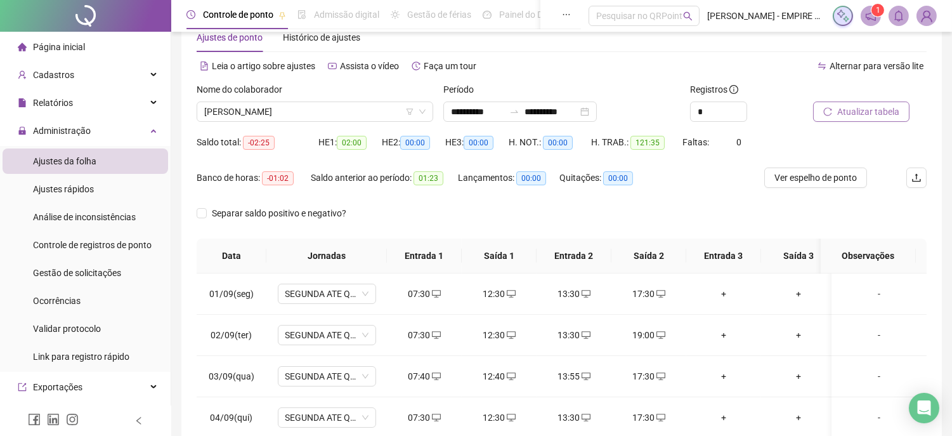
scroll to position [0, 0]
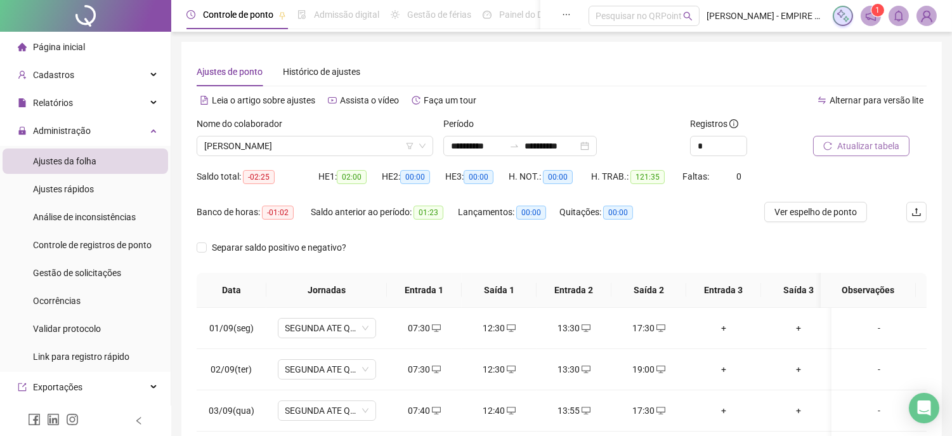
click at [873, 149] on span "Atualizar tabela" at bounding box center [868, 146] width 62 height 14
